Goal: Task Accomplishment & Management: Use online tool/utility

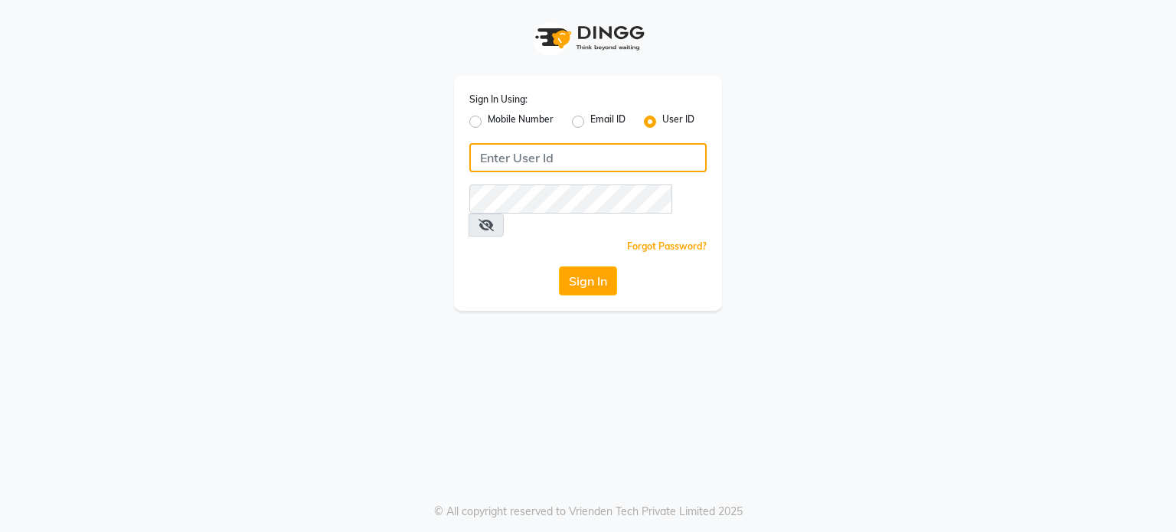
click at [550, 152] on input "Username" at bounding box center [587, 157] width 237 height 29
type input "[PERSON_NAME]"
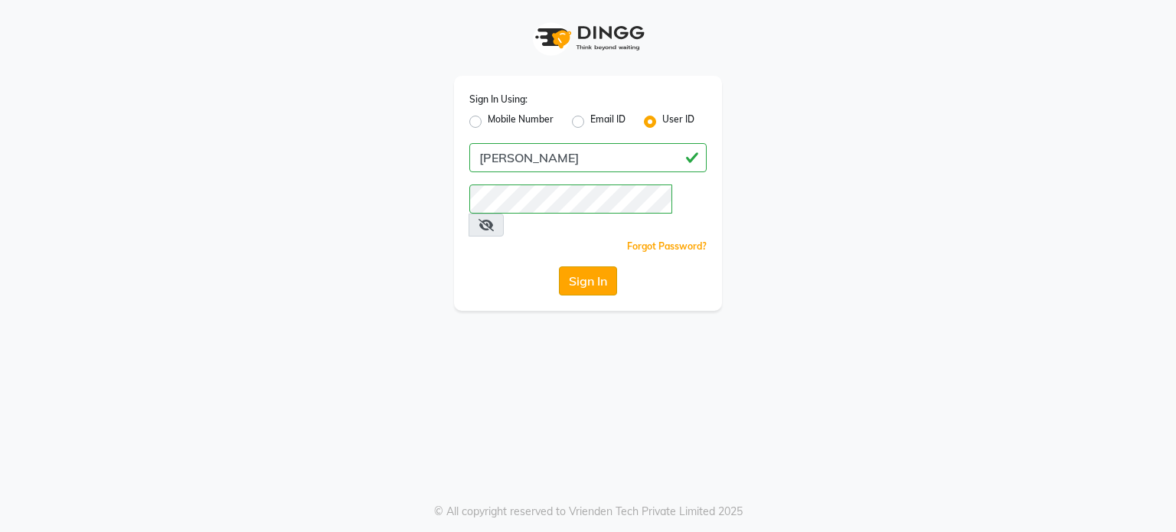
click at [588, 266] on button "Sign In" at bounding box center [588, 280] width 58 height 29
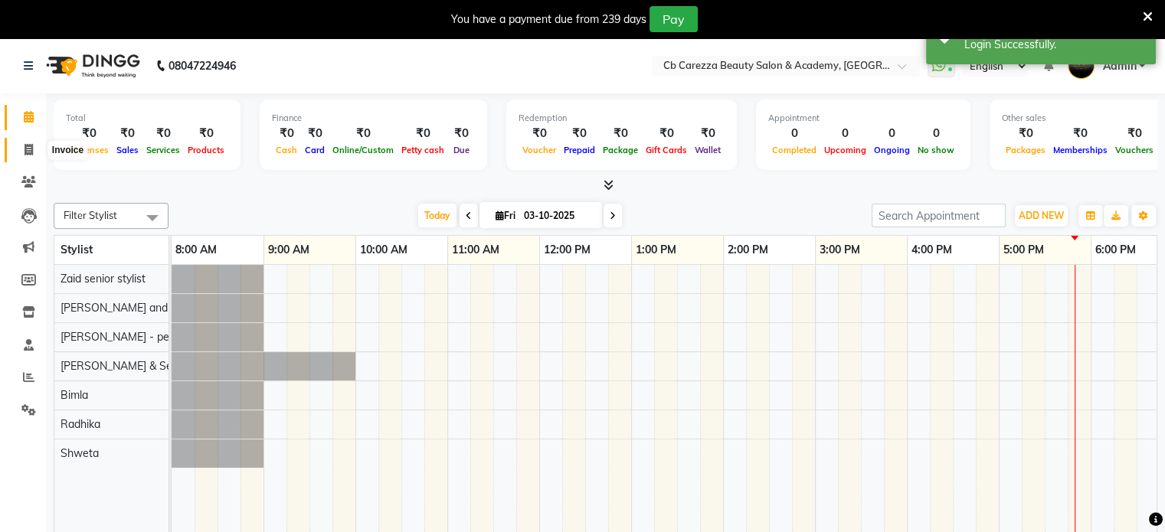
click at [25, 148] on icon at bounding box center [29, 149] width 8 height 11
select select "7159"
select select "service"
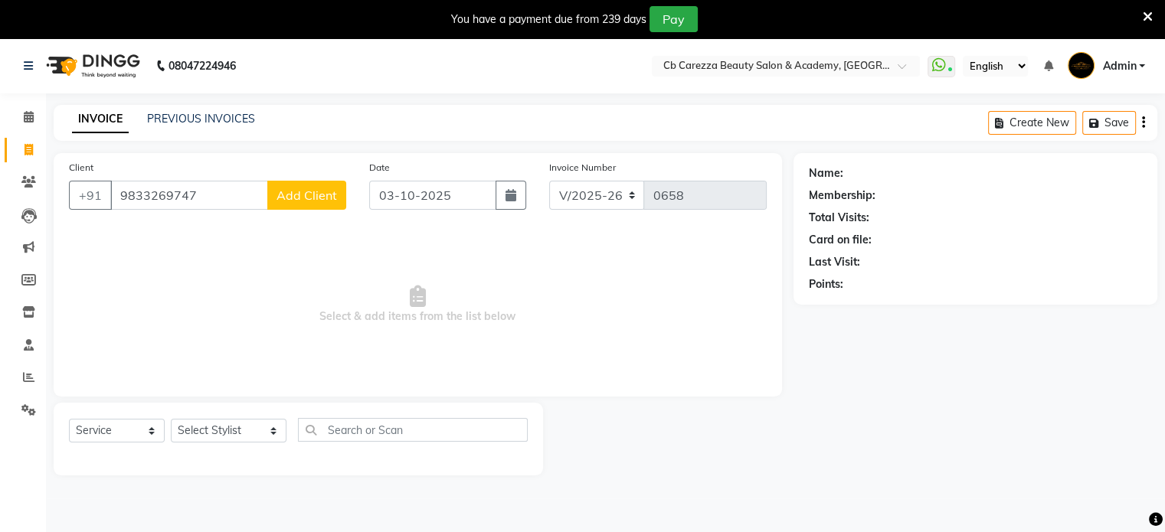
type input "9833269747"
click at [293, 203] on span "Add Client" at bounding box center [306, 195] width 60 height 15
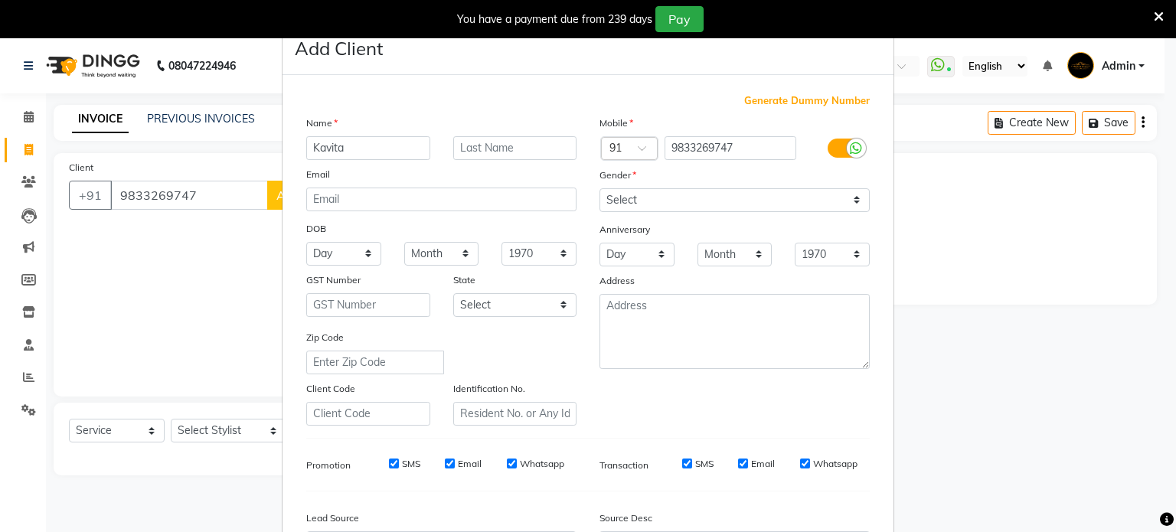
type input "Kavita"
type input "Gada"
click at [639, 203] on select "Select [DEMOGRAPHIC_DATA] [DEMOGRAPHIC_DATA] Other Prefer Not To Say" at bounding box center [735, 200] width 270 height 24
select select "[DEMOGRAPHIC_DATA]"
click at [600, 189] on select "Select [DEMOGRAPHIC_DATA] [DEMOGRAPHIC_DATA] Other Prefer Not To Say" at bounding box center [735, 200] width 270 height 24
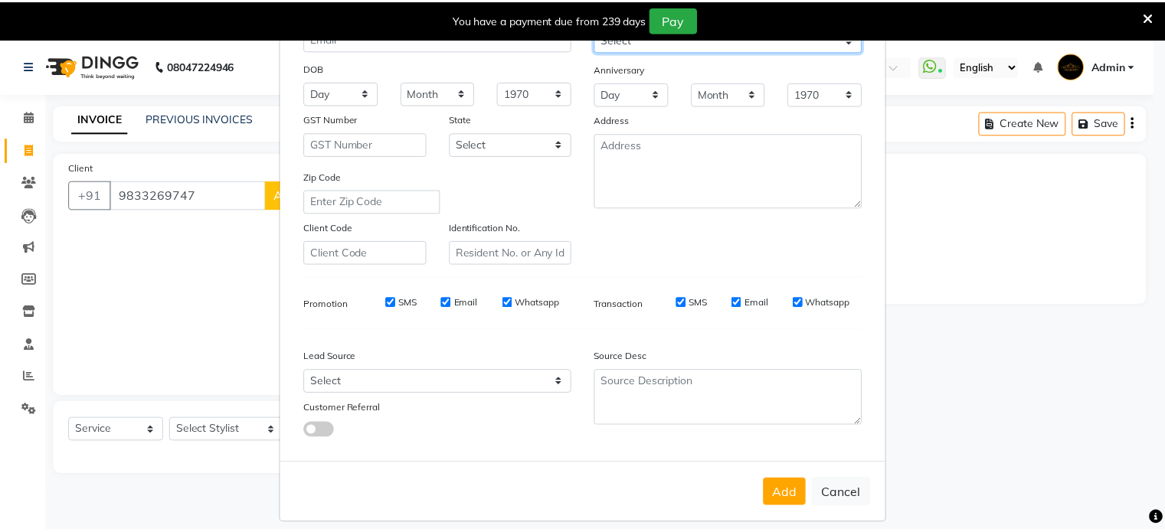
scroll to position [181, 0]
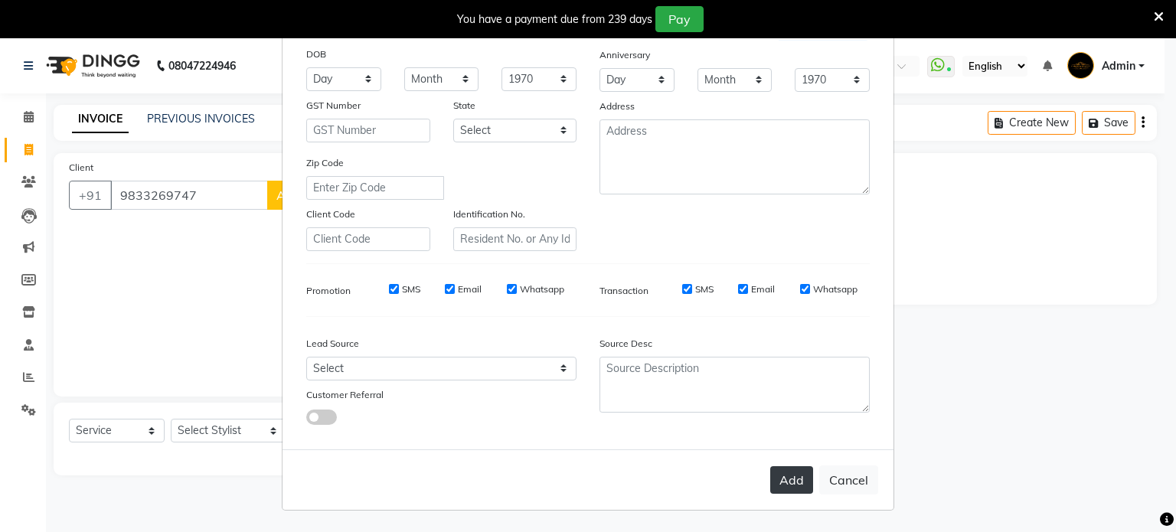
click at [780, 485] on button "Add" at bounding box center [791, 480] width 43 height 28
select select
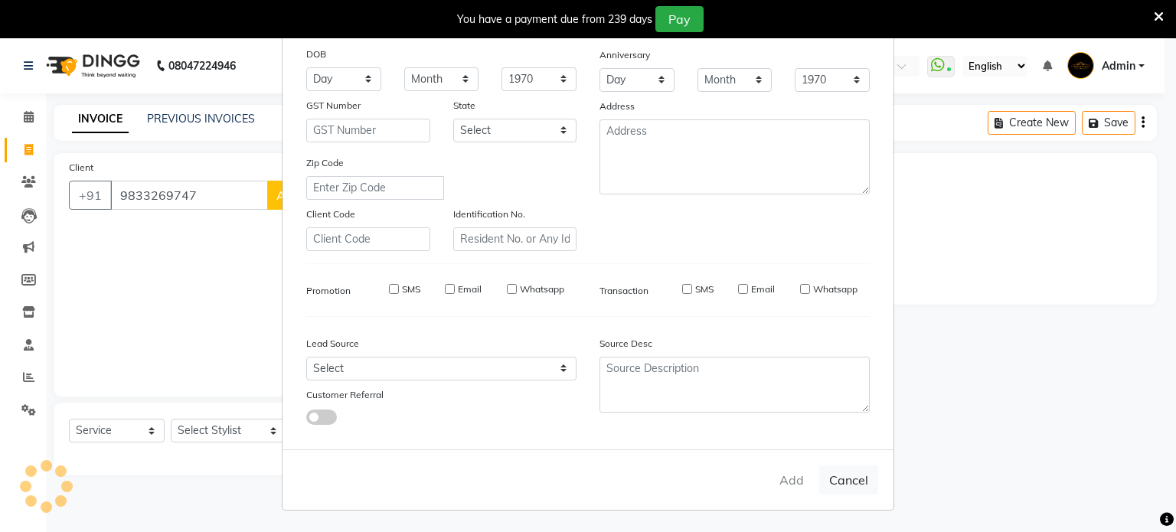
select select
checkbox input "false"
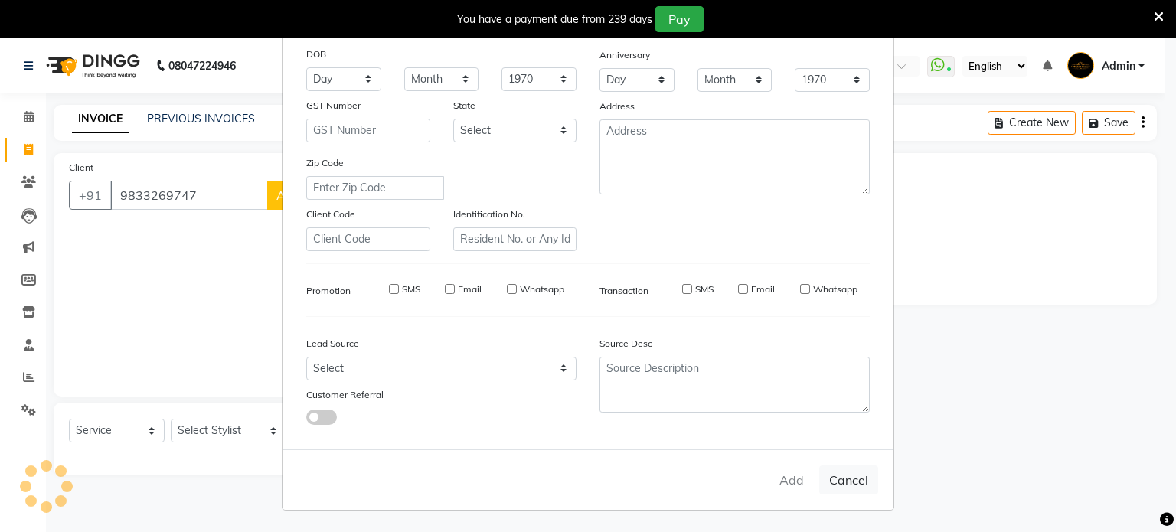
checkbox input "false"
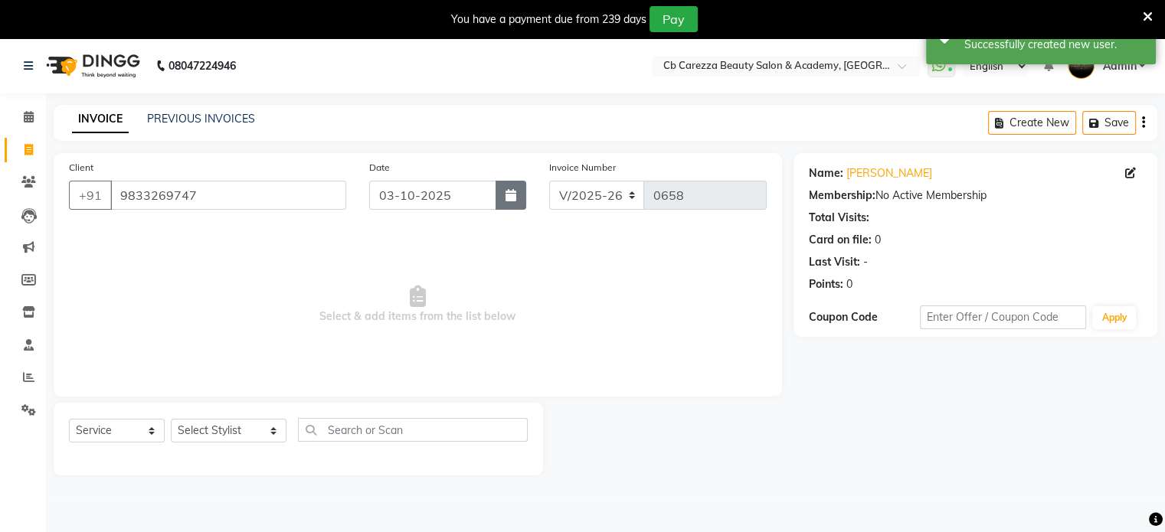
click at [513, 206] on button "button" at bounding box center [510, 195] width 31 height 29
select select "10"
select select "2025"
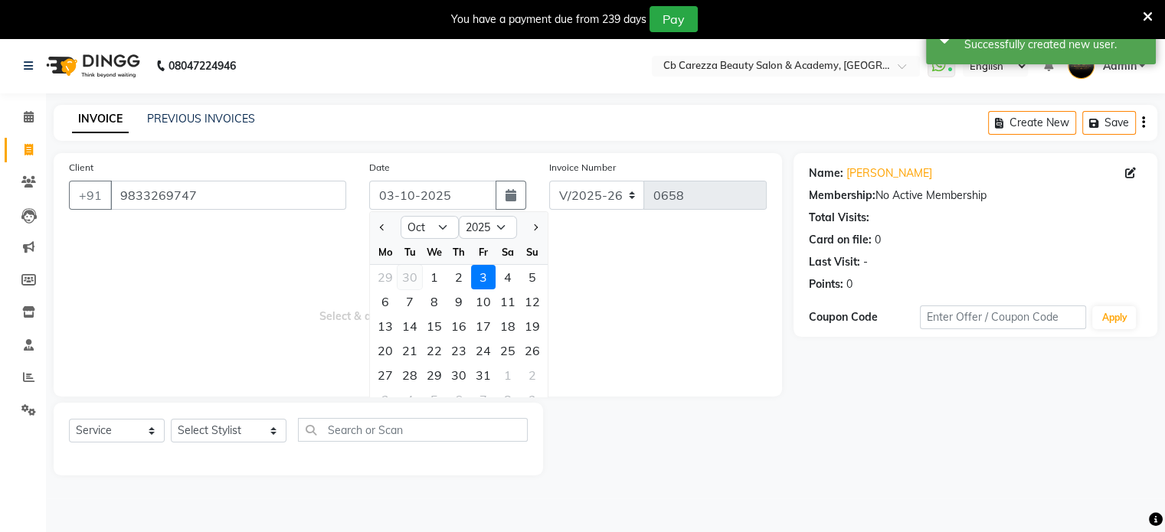
click at [407, 276] on div "30" at bounding box center [409, 277] width 25 height 25
type input "30-09-2025"
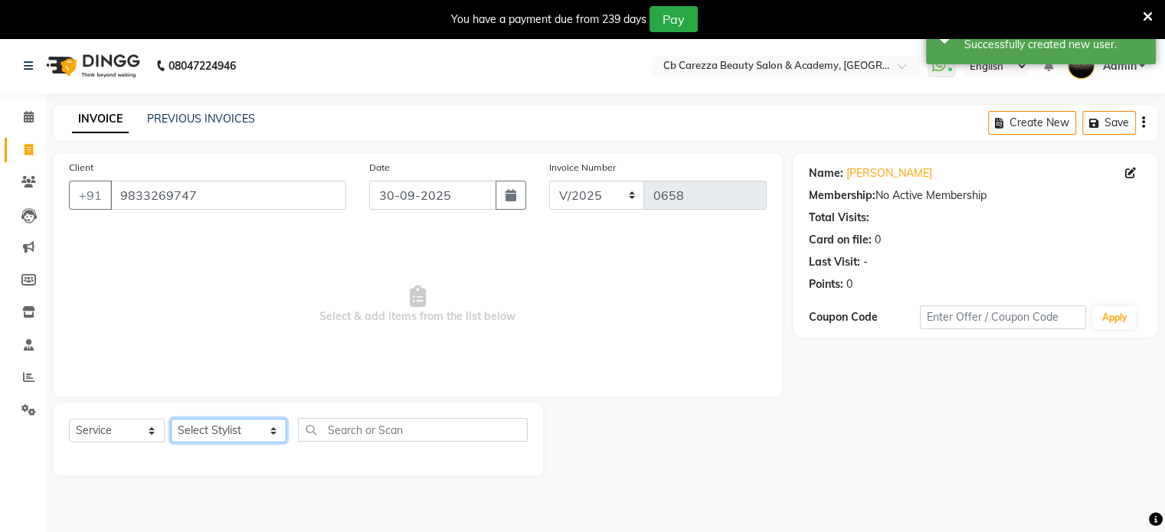
click at [226, 433] on select "Select Stylist [PERSON_NAME] [PERSON_NAME] - pedi [PERSON_NAME] and eyelash Tec…" at bounding box center [229, 431] width 116 height 24
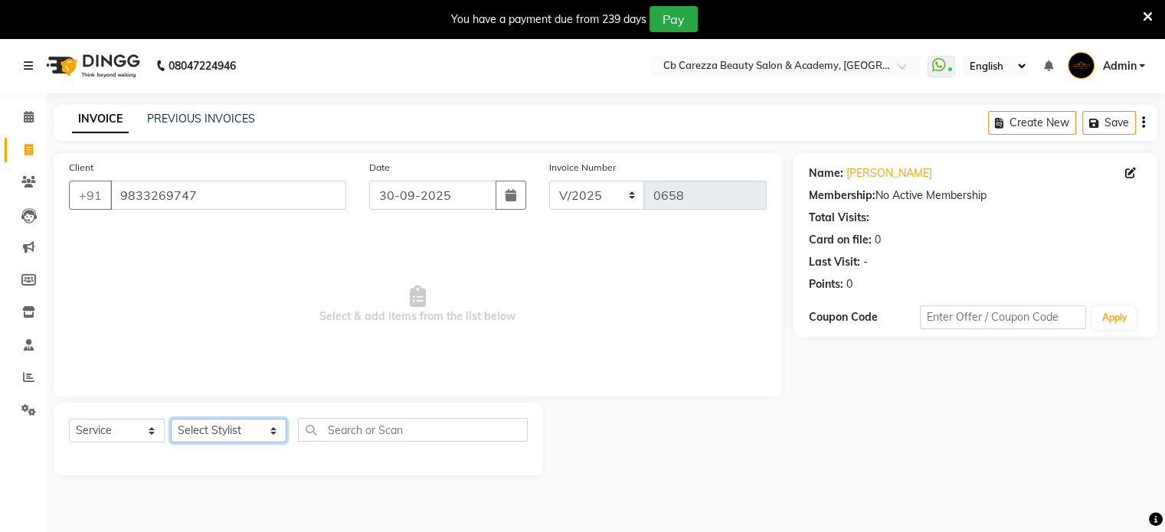
select select "60223"
click at [171, 420] on select "Select Stylist [PERSON_NAME] [PERSON_NAME] - pedi [PERSON_NAME] and eyelash Tec…" at bounding box center [229, 431] width 116 height 24
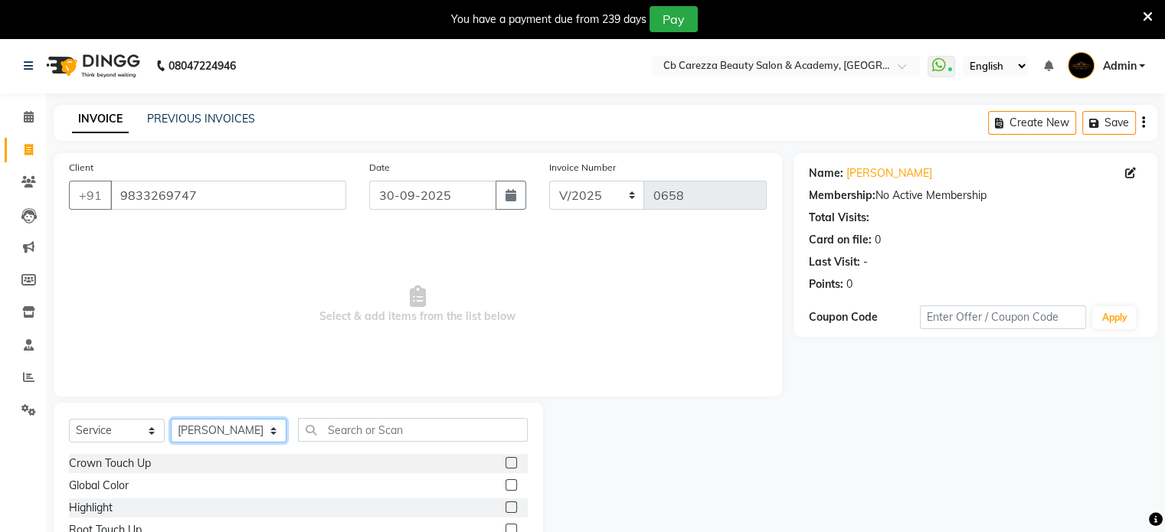
scroll to position [119, 0]
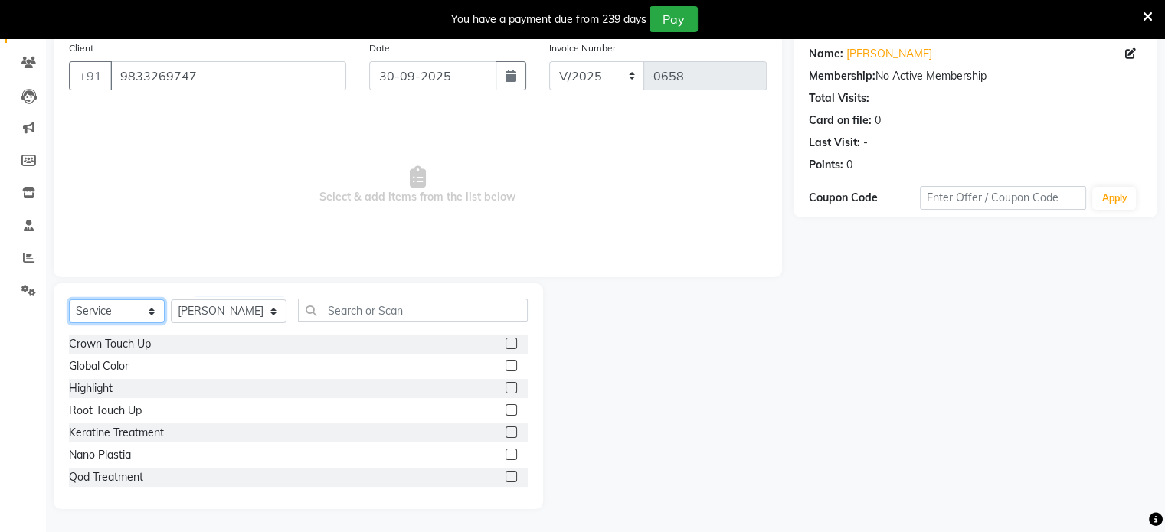
click at [115, 309] on select "Select Service Product Membership Package Voucher Prepaid Gift Card" at bounding box center [117, 311] width 96 height 24
click at [69, 323] on select "Select Service Product Membership Package Voucher Prepaid Gift Card" at bounding box center [117, 311] width 96 height 24
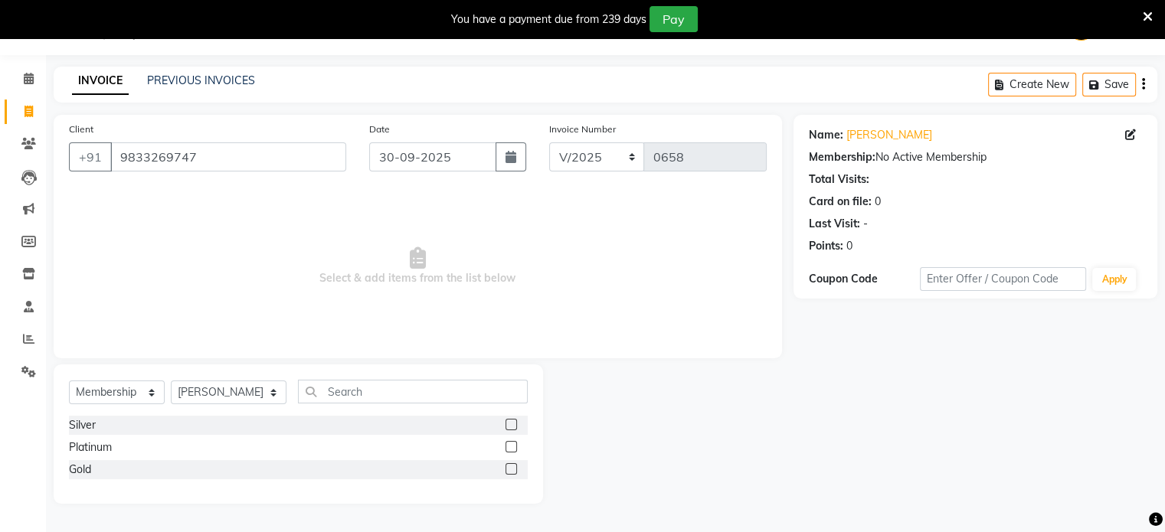
click at [508, 468] on label at bounding box center [510, 468] width 11 height 11
click at [508, 468] on input "checkbox" at bounding box center [510, 470] width 10 height 10
select select "select"
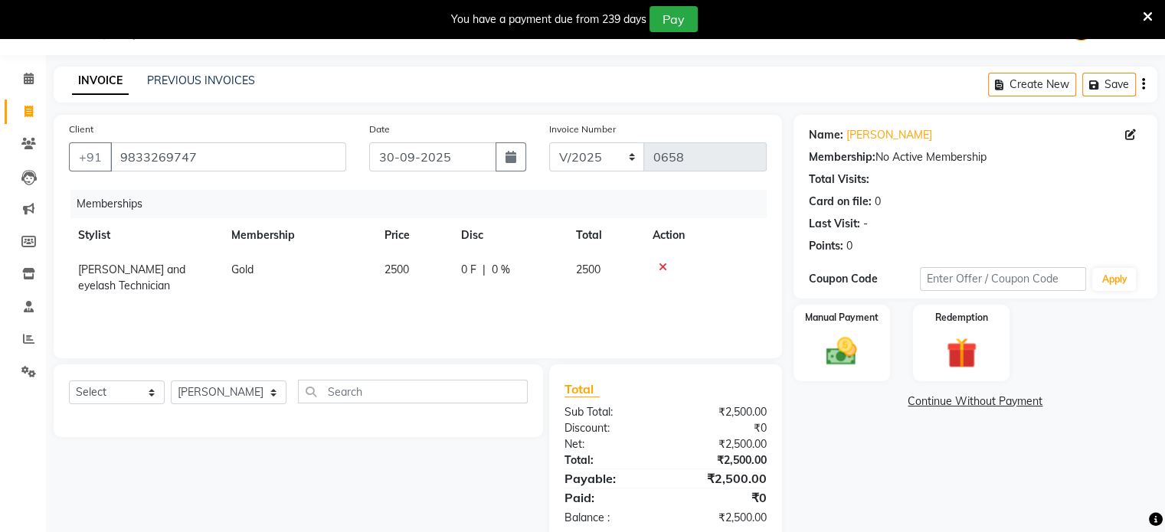
click at [418, 276] on td "2500" at bounding box center [413, 278] width 77 height 51
select select "60223"
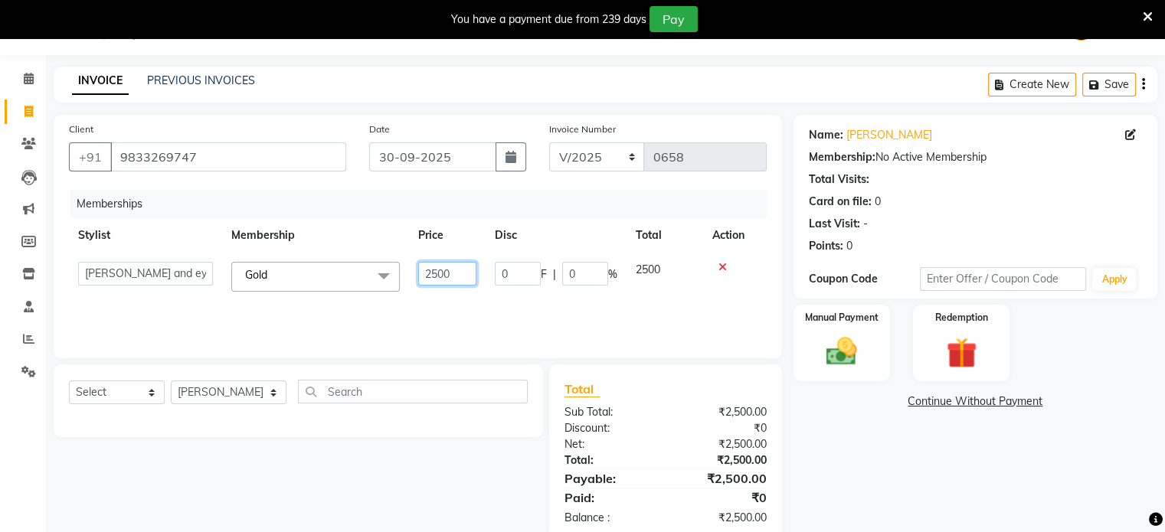
click at [471, 268] on input "2500" at bounding box center [447, 274] width 58 height 24
type input "2"
type input "50000"
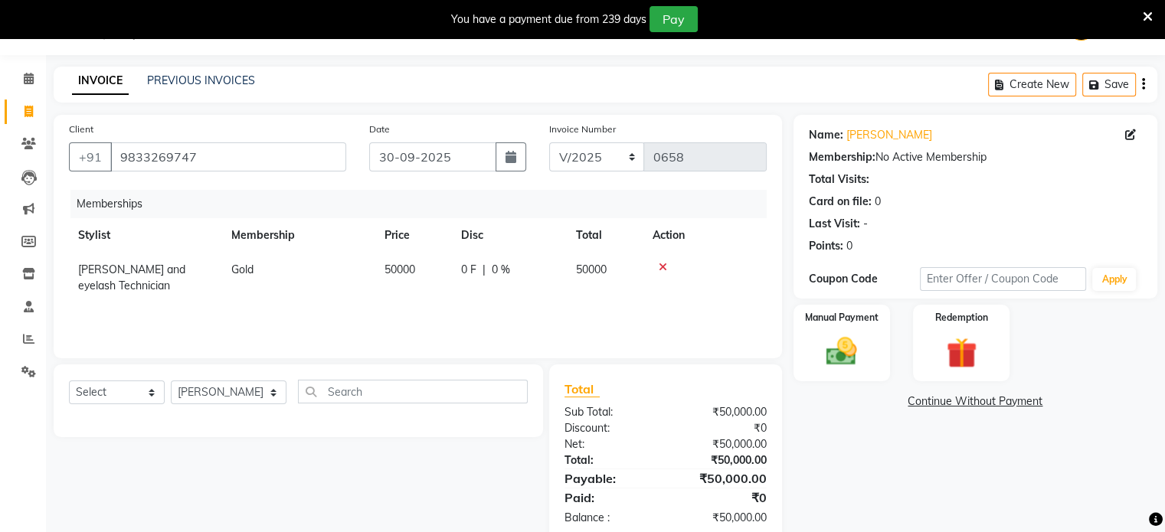
click at [492, 306] on div "Memberships Stylist Membership Price Disc Total Action Meena Nail and eyelash T…" at bounding box center [418, 266] width 698 height 153
click at [123, 397] on select "Select Service Product Package Voucher Prepaid Gift Card" at bounding box center [117, 393] width 96 height 24
click at [69, 381] on select "Select Service Product Package Voucher Prepaid Gift Card" at bounding box center [117, 393] width 96 height 24
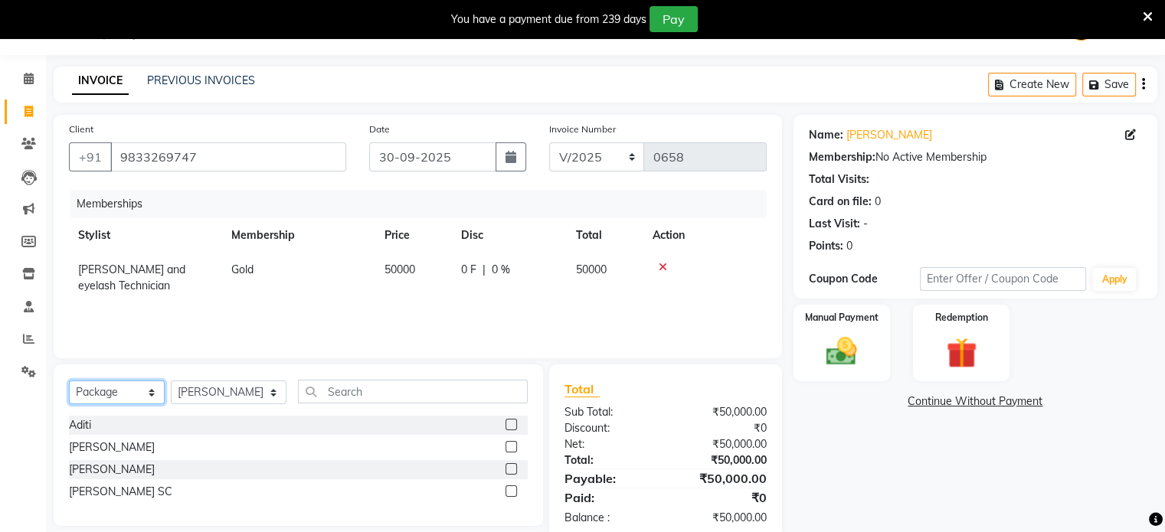
click at [118, 400] on select "Select Service Product Package Voucher Prepaid Gift Card" at bounding box center [117, 393] width 96 height 24
click at [69, 381] on select "Select Service Product Package Voucher Prepaid Gift Card" at bounding box center [117, 393] width 96 height 24
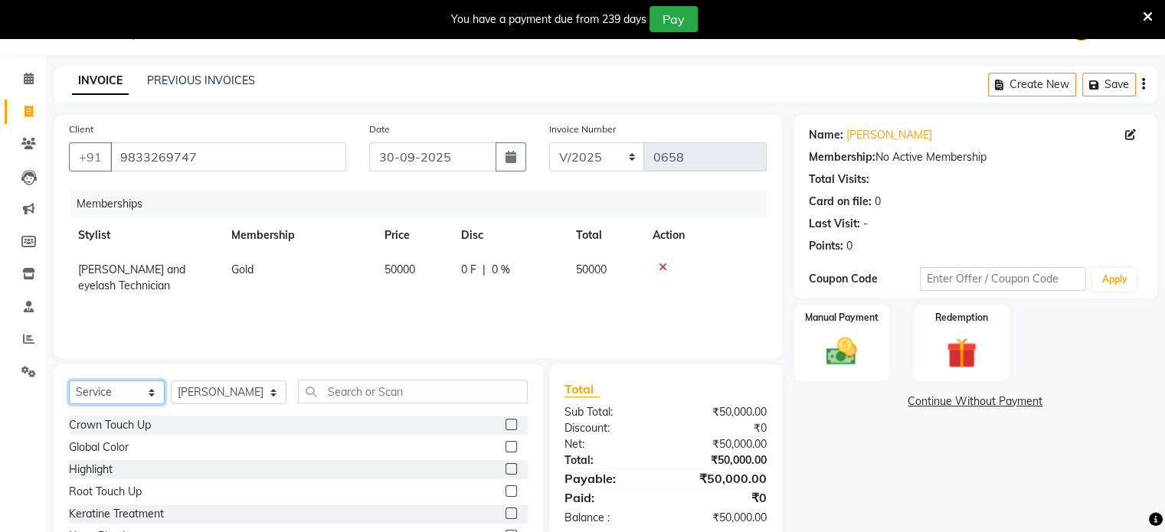
click at [129, 393] on select "Select Service Product Package Voucher Prepaid Gift Card" at bounding box center [117, 393] width 96 height 24
select select "P"
click at [69, 381] on select "Select Service Product Package Voucher Prepaid Gift Card" at bounding box center [117, 393] width 96 height 24
click at [121, 394] on select "Select Service Product Package Voucher Prepaid Gift Card" at bounding box center [117, 393] width 96 height 24
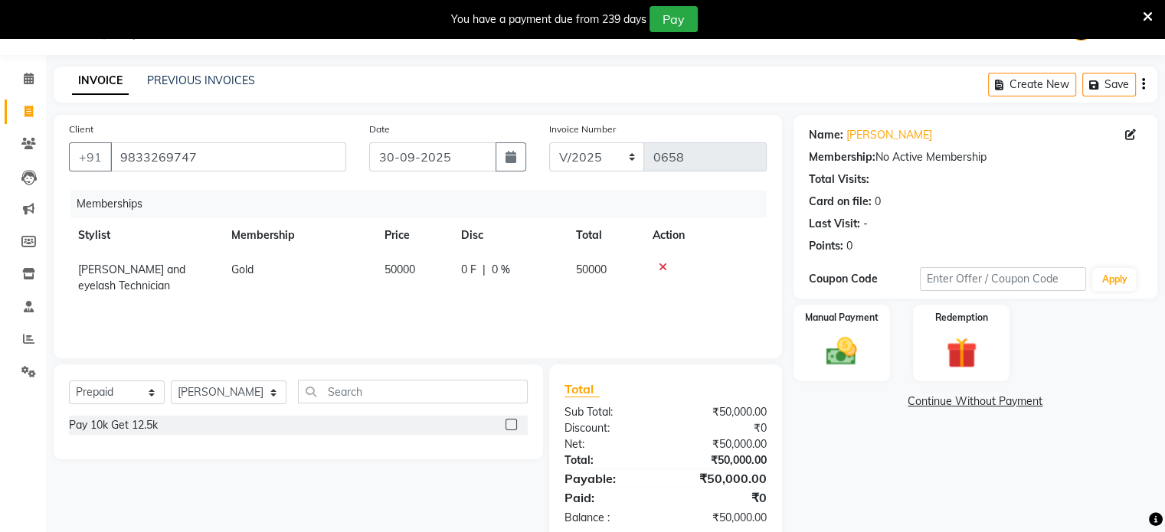
click at [241, 316] on div "Memberships Stylist Membership Price Disc Total Action Meena Nail and eyelash T…" at bounding box center [418, 266] width 698 height 153
click at [422, 263] on td "50000" at bounding box center [413, 278] width 77 height 51
select select "60223"
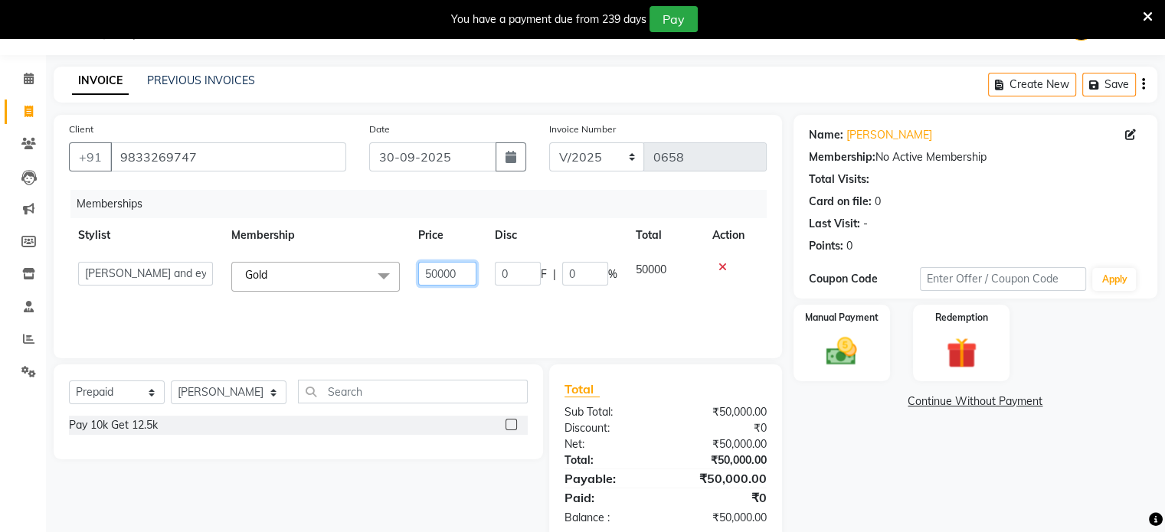
click at [472, 276] on input "50000" at bounding box center [447, 274] width 58 height 24
type input "5"
type input "150000"
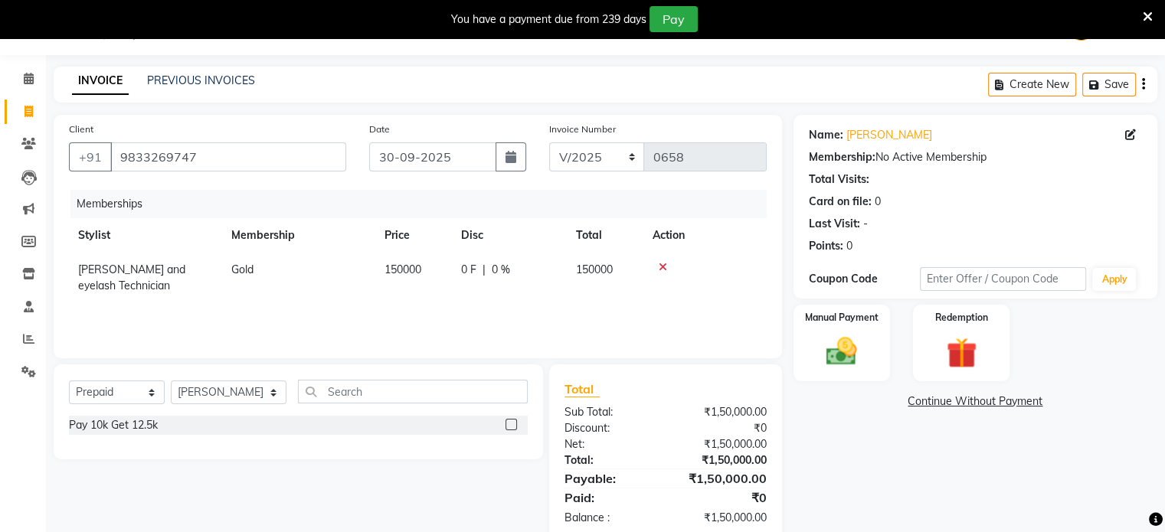
click at [472, 276] on span "0 F" at bounding box center [468, 270] width 15 height 16
select select "60223"
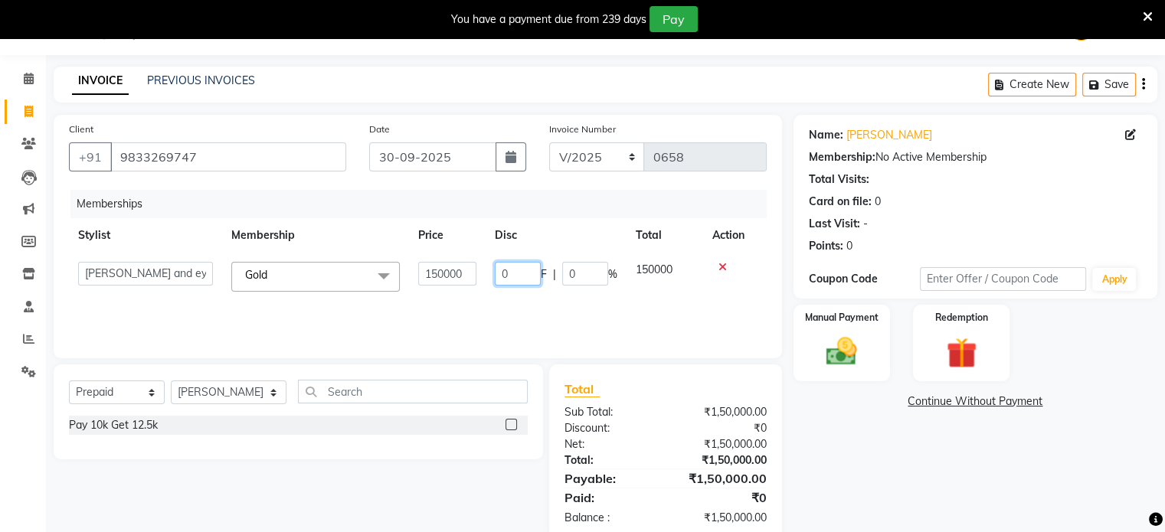
click at [533, 275] on input "0" at bounding box center [518, 274] width 46 height 24
type input "50000"
click at [548, 303] on div "Memberships Stylist Membership Price Disc Total Action [PERSON_NAME] [PERSON_NA…" at bounding box center [418, 266] width 698 height 153
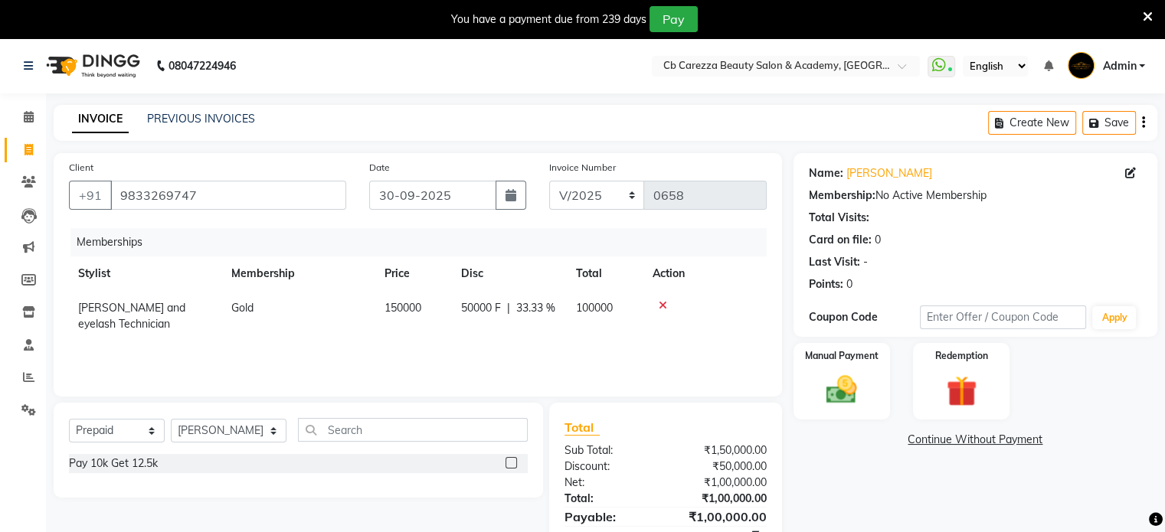
scroll to position [70, 0]
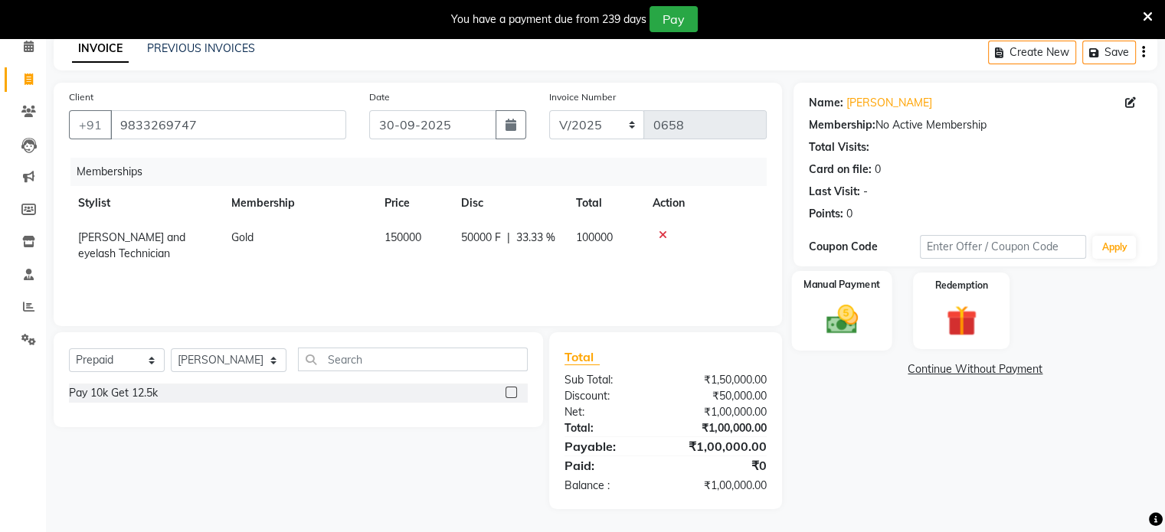
click at [858, 335] on img at bounding box center [841, 320] width 51 height 37
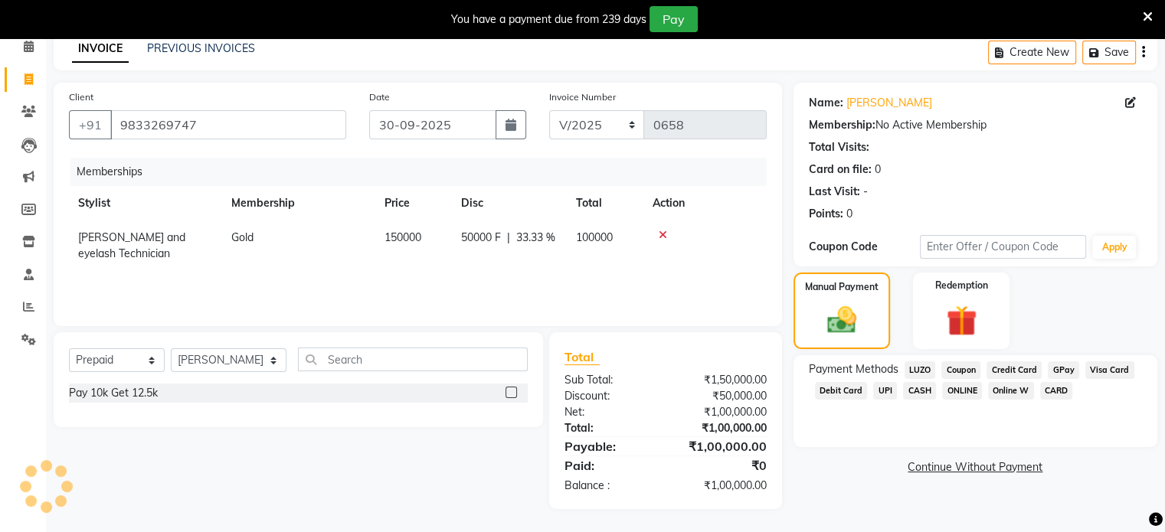
click at [1052, 392] on span "CARD" at bounding box center [1056, 391] width 33 height 18
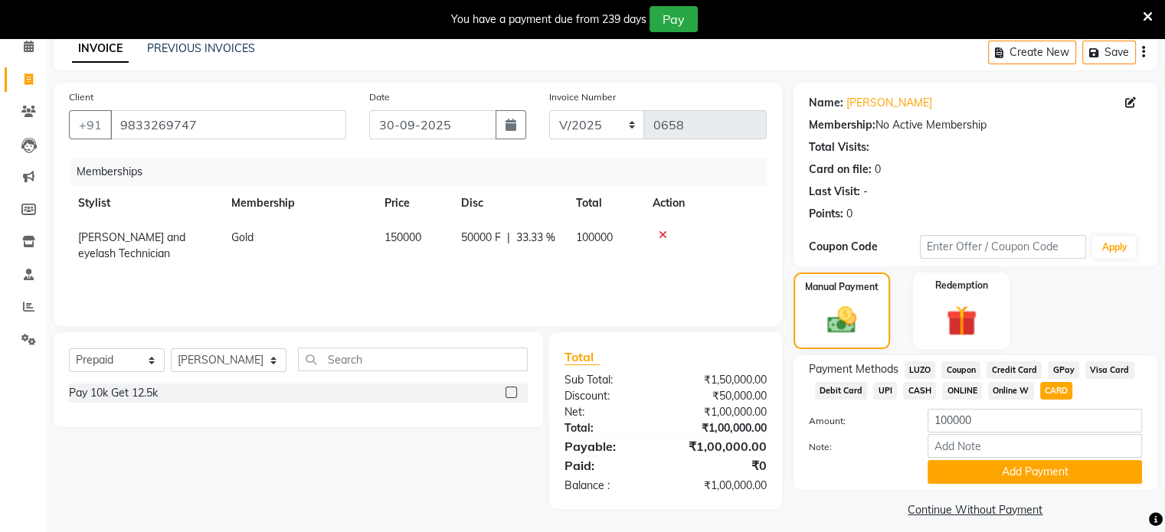
scroll to position [83, 0]
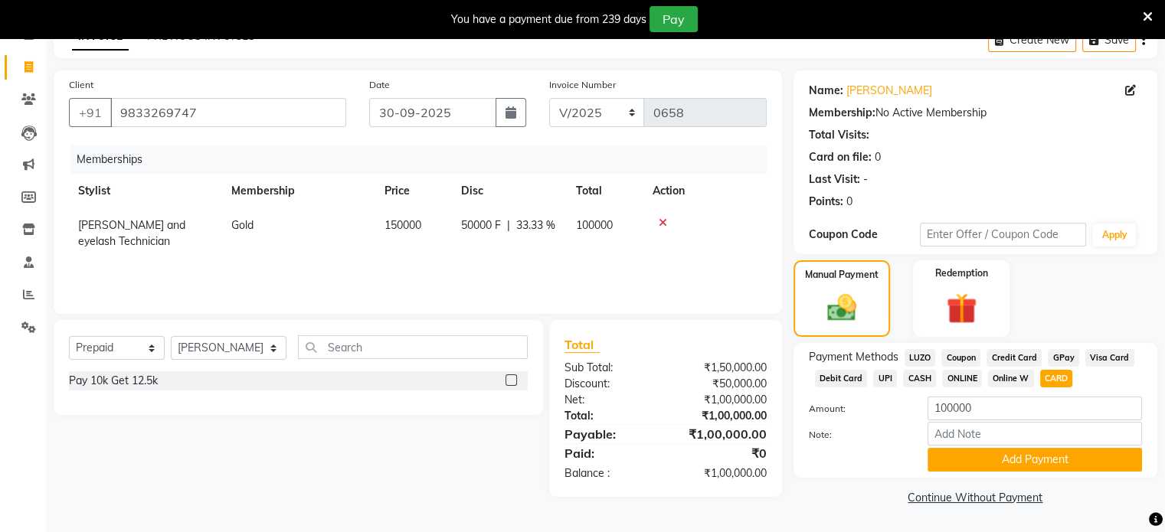
click at [476, 451] on div "Select Service Product Package Voucher Prepaid Gift Card Select Stylist [PERSON…" at bounding box center [292, 408] width 501 height 177
click at [1024, 460] on button "Add Payment" at bounding box center [1034, 460] width 214 height 24
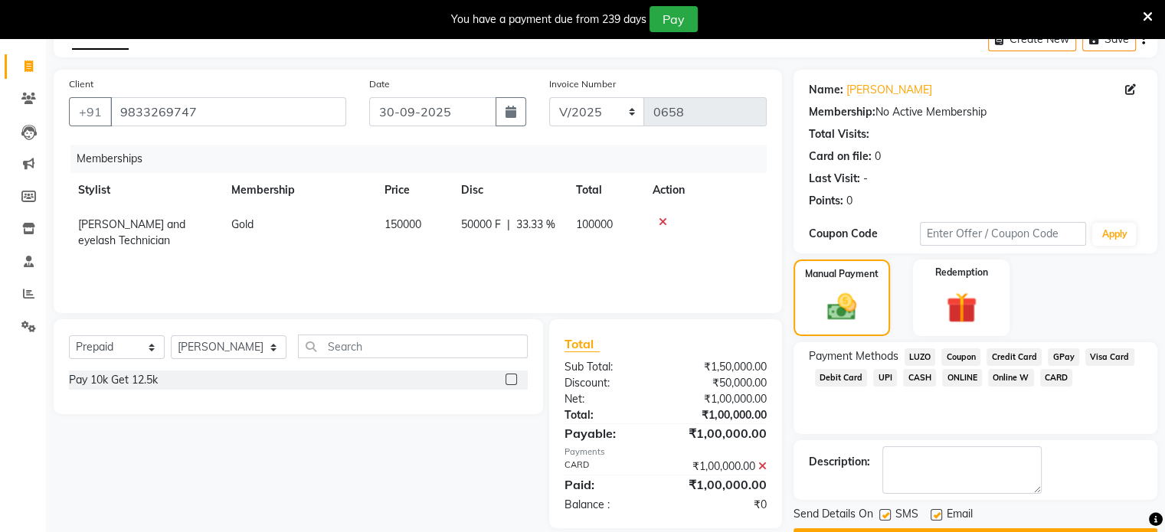
scroll to position [125, 0]
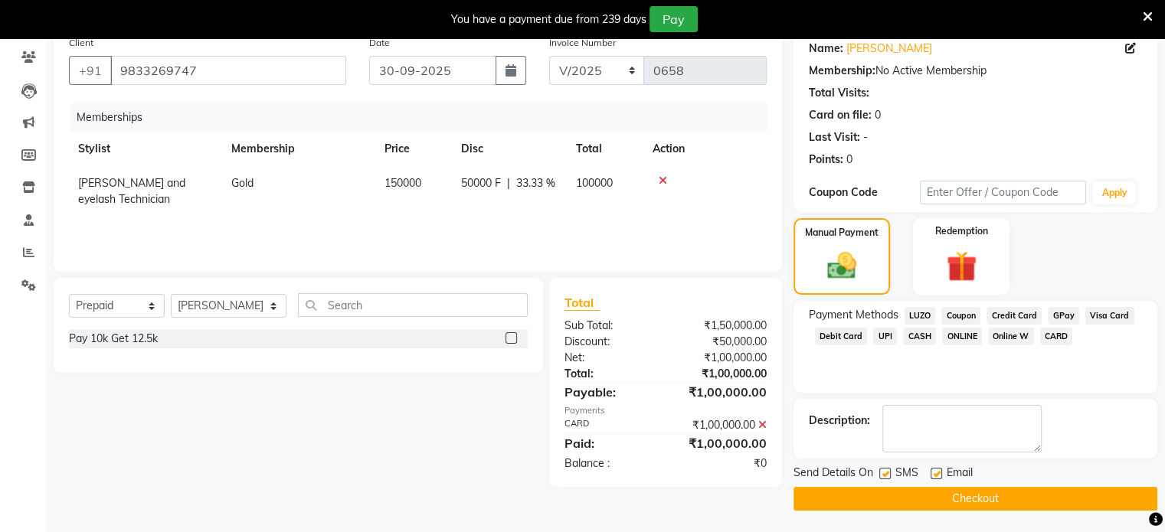
click at [885, 475] on label at bounding box center [884, 473] width 11 height 11
click at [885, 475] on input "checkbox" at bounding box center [884, 474] width 10 height 10
checkbox input "false"
click at [933, 472] on label at bounding box center [935, 473] width 11 height 11
click at [933, 472] on input "checkbox" at bounding box center [935, 474] width 10 height 10
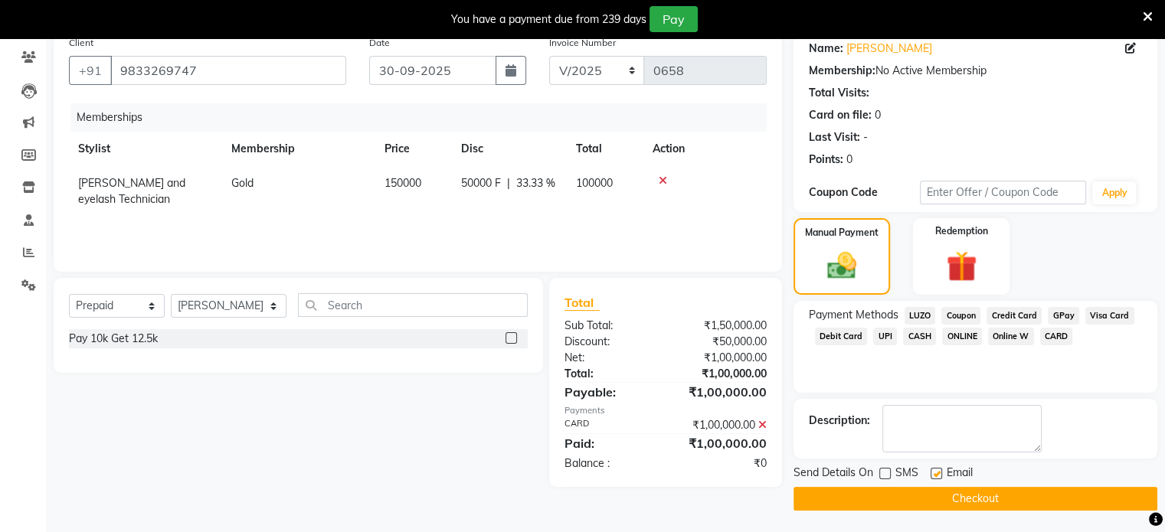
checkbox input "false"
click at [963, 498] on button "Checkout" at bounding box center [975, 499] width 364 height 24
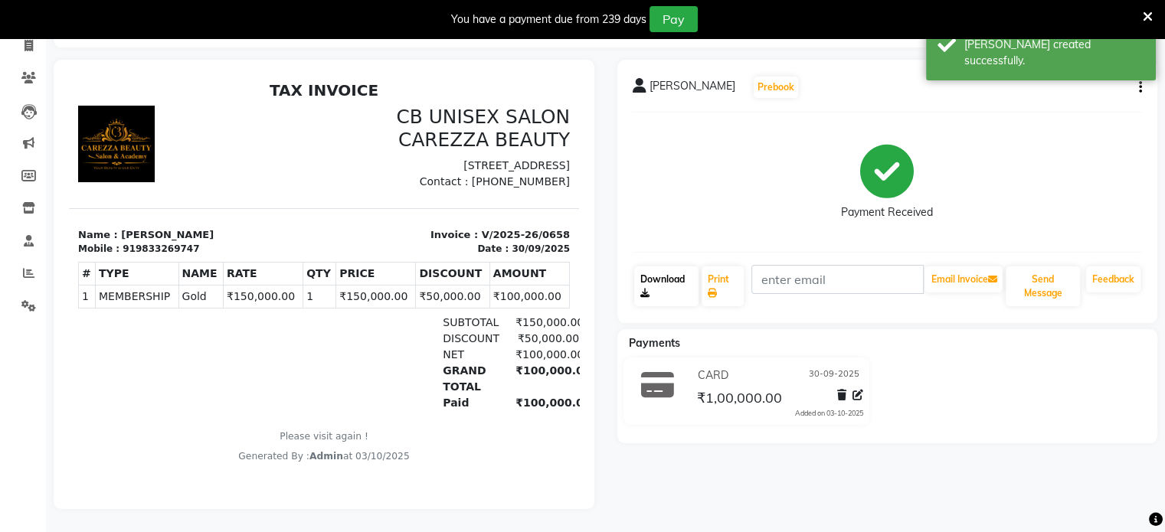
click at [670, 276] on link "Download" at bounding box center [666, 286] width 65 height 40
